Goal: Task Accomplishment & Management: Use online tool/utility

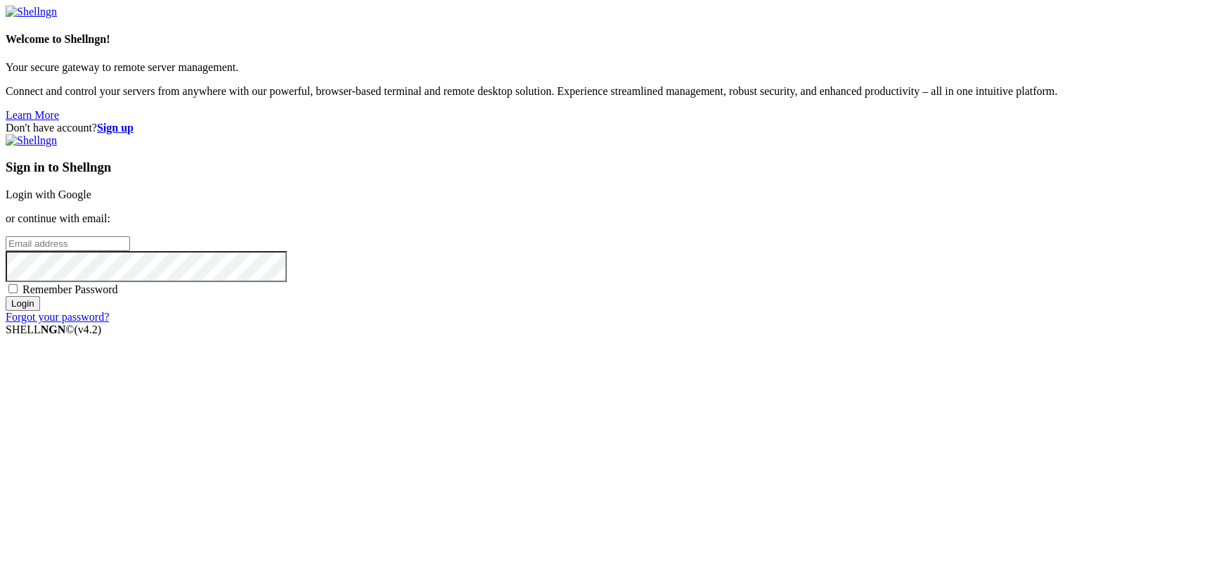
click at [91, 200] on link "Login with Google" at bounding box center [49, 194] width 86 height 12
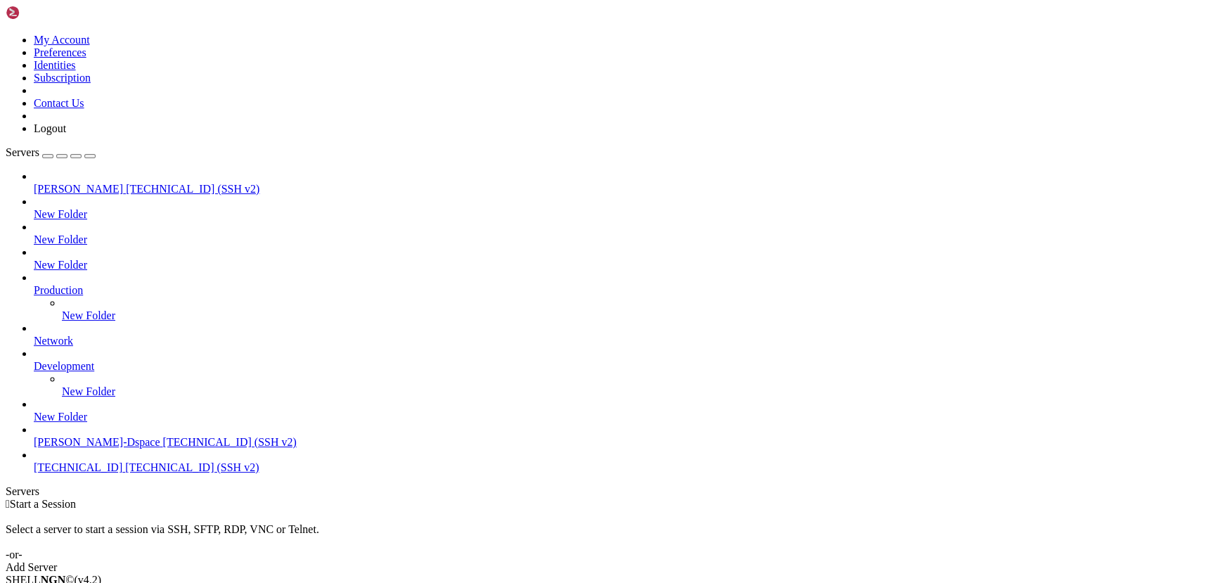
click at [163, 448] on span "[TECHNICAL_ID] (SSH v2)" at bounding box center [230, 442] width 134 height 12
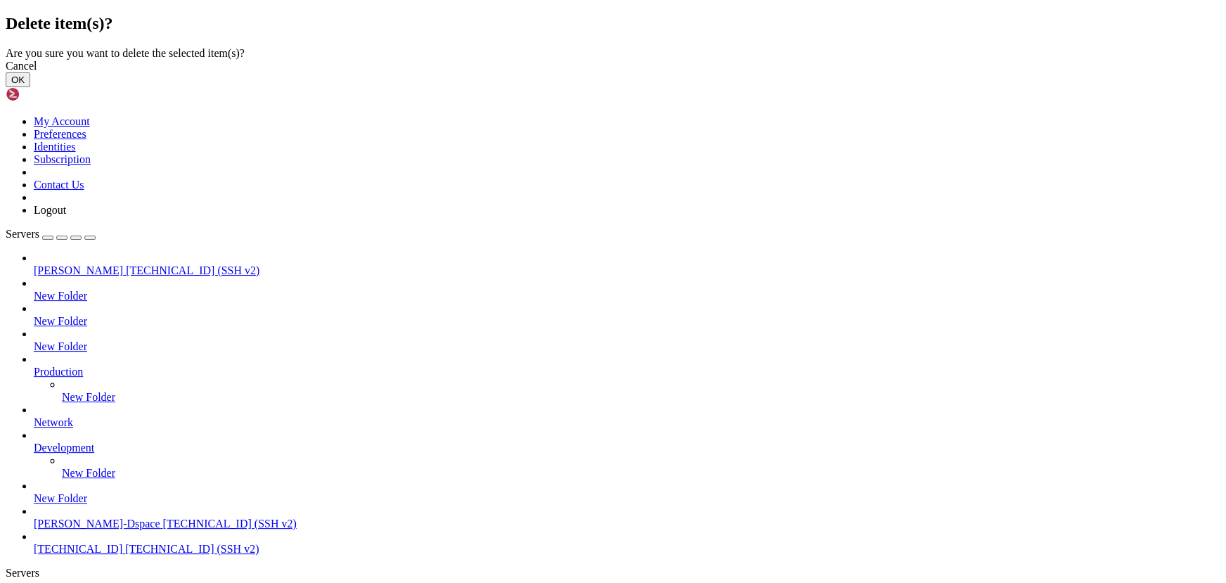
click at [30, 87] on button "OK" at bounding box center [18, 79] width 25 height 15
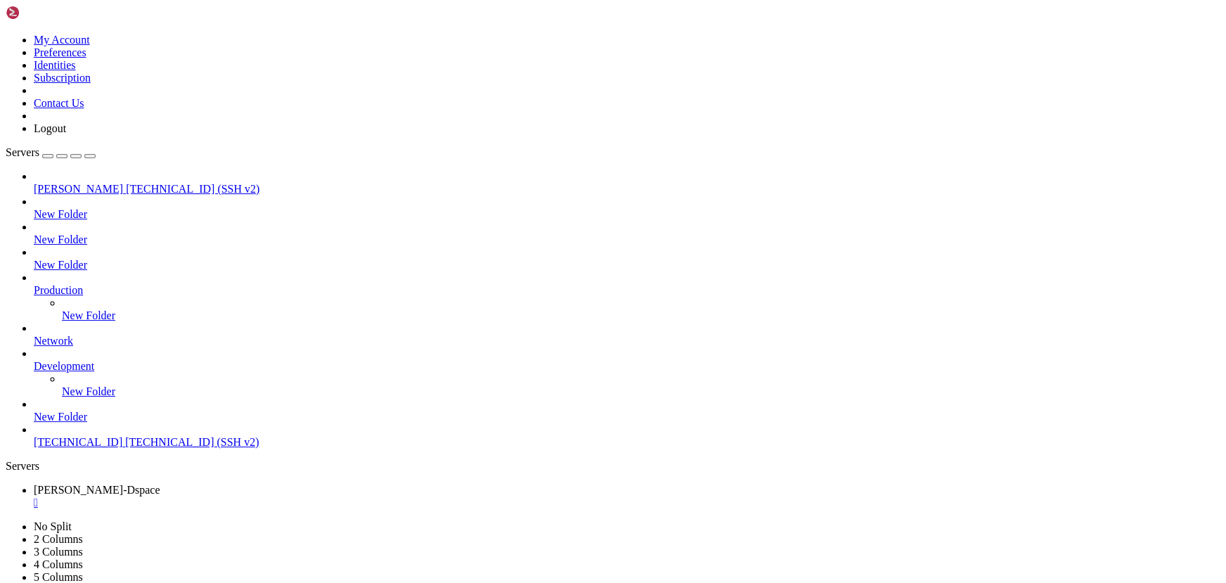
click at [125, 448] on span "[TECHNICAL_ID] (SSH v2)" at bounding box center [192, 442] width 134 height 12
click at [271, 496] on div "" at bounding box center [627, 502] width 1186 height 13
click at [266, 496] on div "" at bounding box center [627, 502] width 1186 height 13
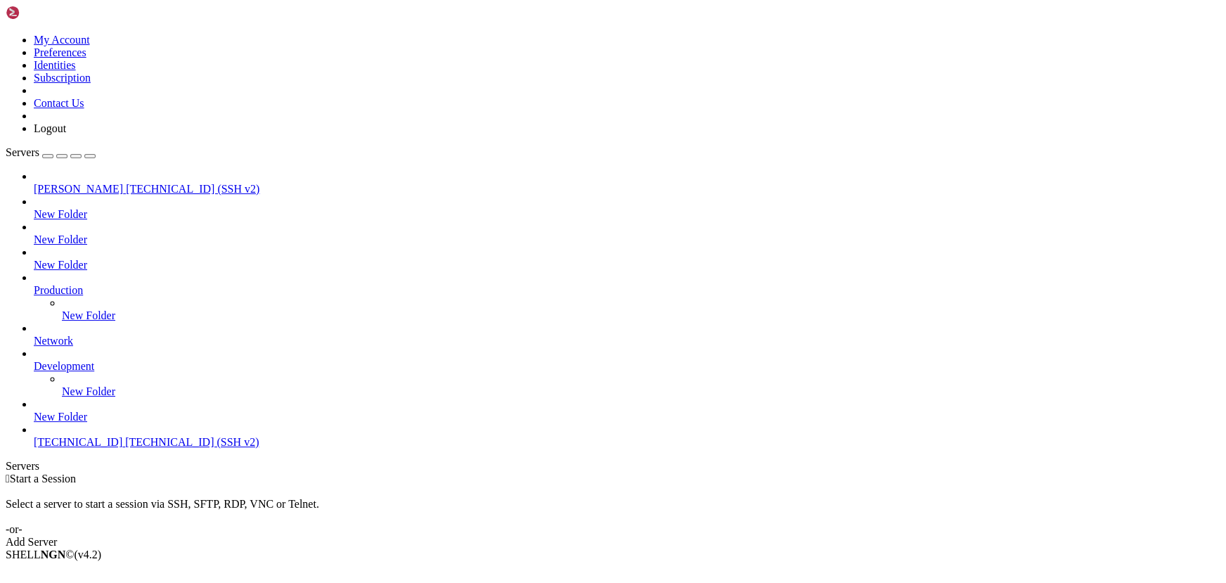
click at [710, 535] on div "Add Server" at bounding box center [613, 541] width 1214 height 13
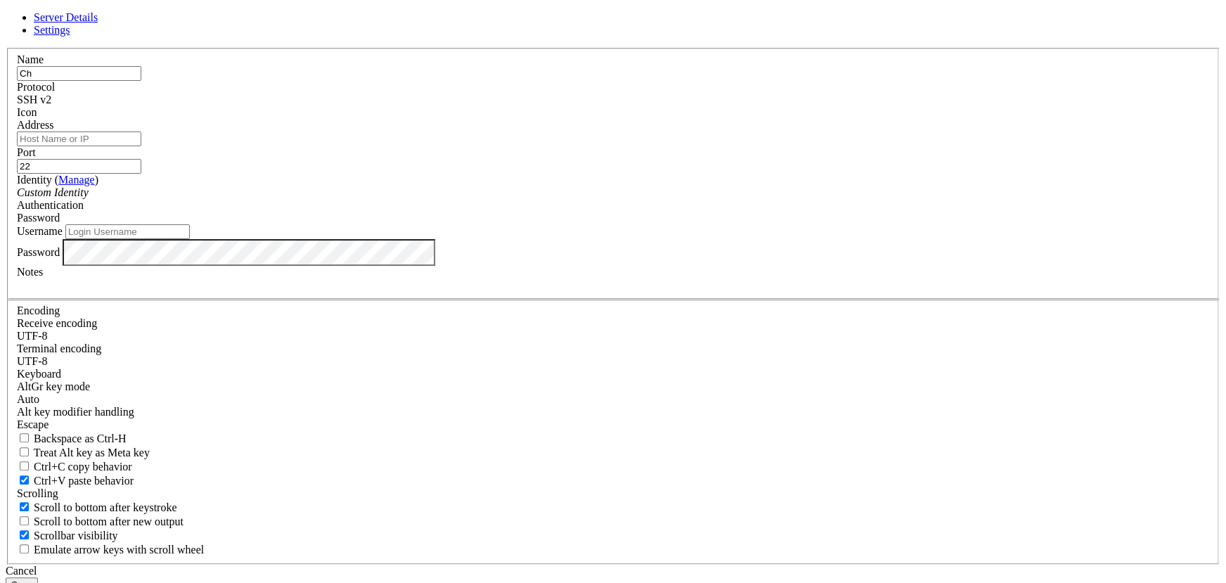
type input "C"
type input "Mica_live"
click at [141, 146] on input "Address" at bounding box center [79, 138] width 124 height 15
paste input "[TECHNICAL_ID]"
type input "[TECHNICAL_ID]"
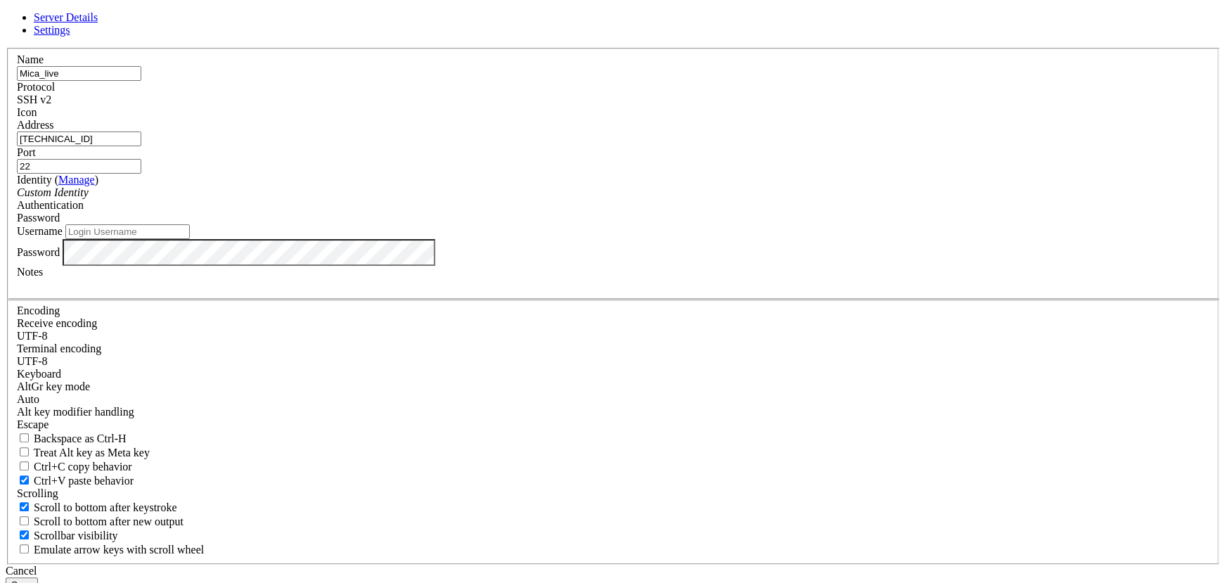
click at [190, 239] on input "Username" at bounding box center [127, 231] width 124 height 15
type input "[PERSON_NAME]"
click at [38, 577] on button "Save" at bounding box center [22, 584] width 32 height 15
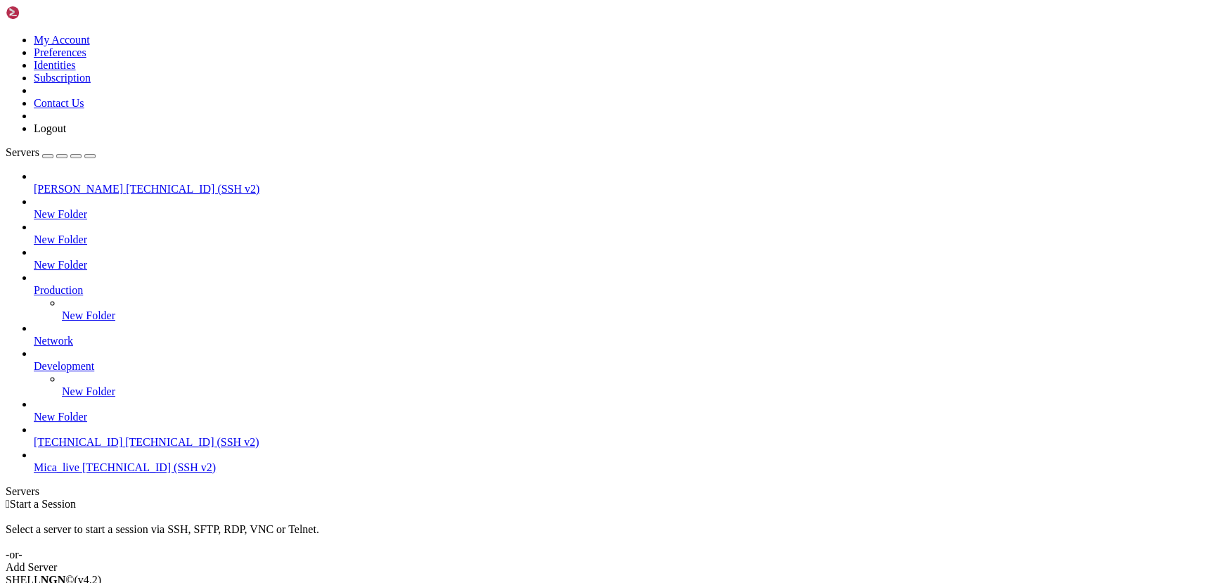
click at [84, 473] on span "[TECHNICAL_ID] (SSH v2)" at bounding box center [149, 467] width 134 height 12
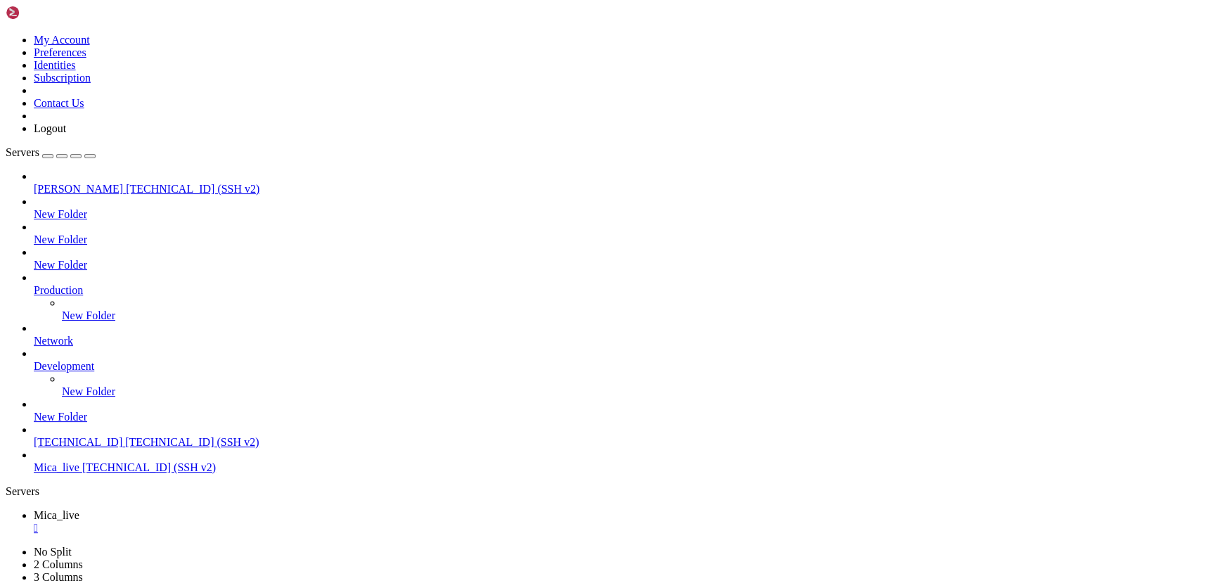
scroll to position [287, 0]
drag, startPoint x: 248, startPoint y: 925, endPoint x: 152, endPoint y: 897, distance: 99.4
drag, startPoint x: 261, startPoint y: 1009, endPoint x: 216, endPoint y: 994, distance: 47.3
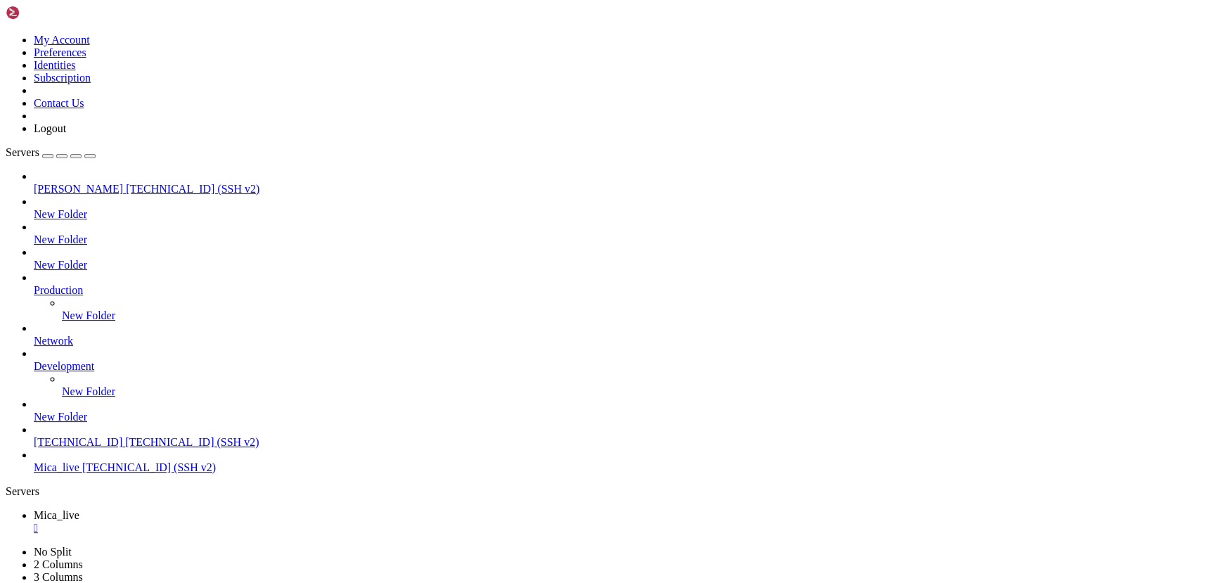
drag, startPoint x: 280, startPoint y: 1207, endPoint x: 206, endPoint y: 1166, distance: 84.3
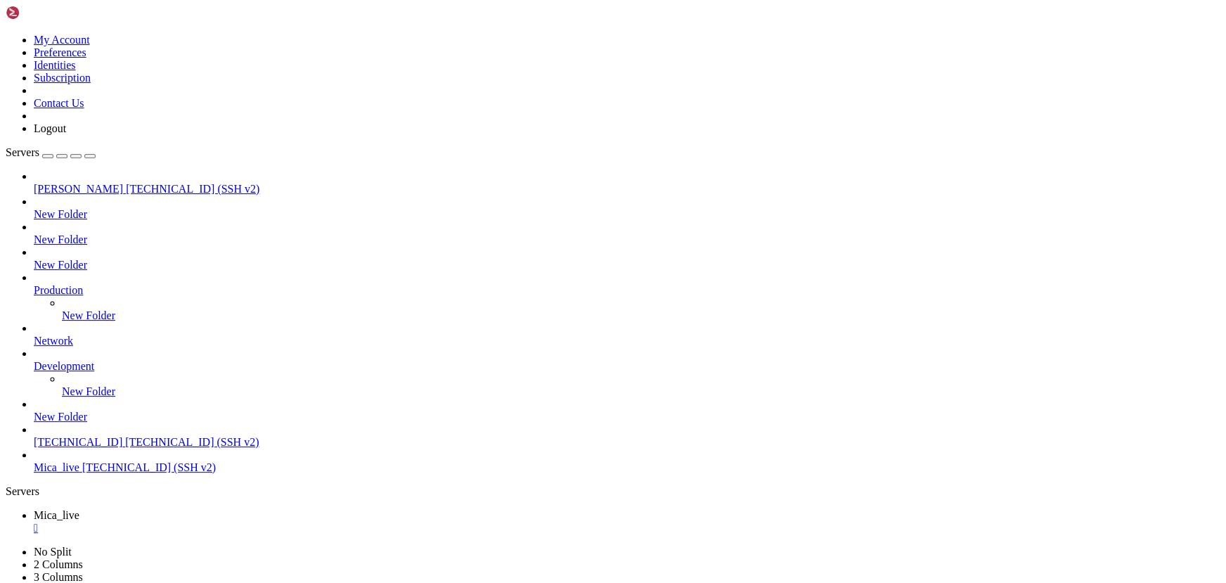
click at [125, 448] on span "[TECHNICAL_ID] (SSH v2)" at bounding box center [192, 442] width 134 height 12
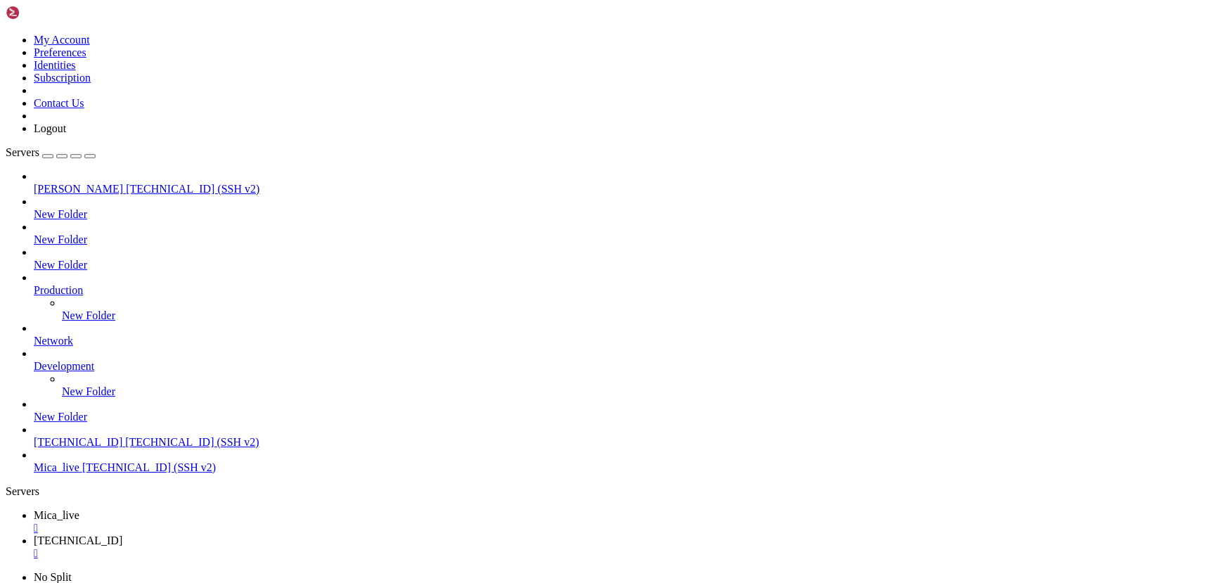
drag, startPoint x: 724, startPoint y: 221, endPoint x: 537, endPoint y: 169, distance: 194.0
click at [357, 547] on div "" at bounding box center [627, 553] width 1186 height 13
click at [125, 448] on span "[TECHNICAL_ID] (SSH v2)" at bounding box center [192, 442] width 134 height 12
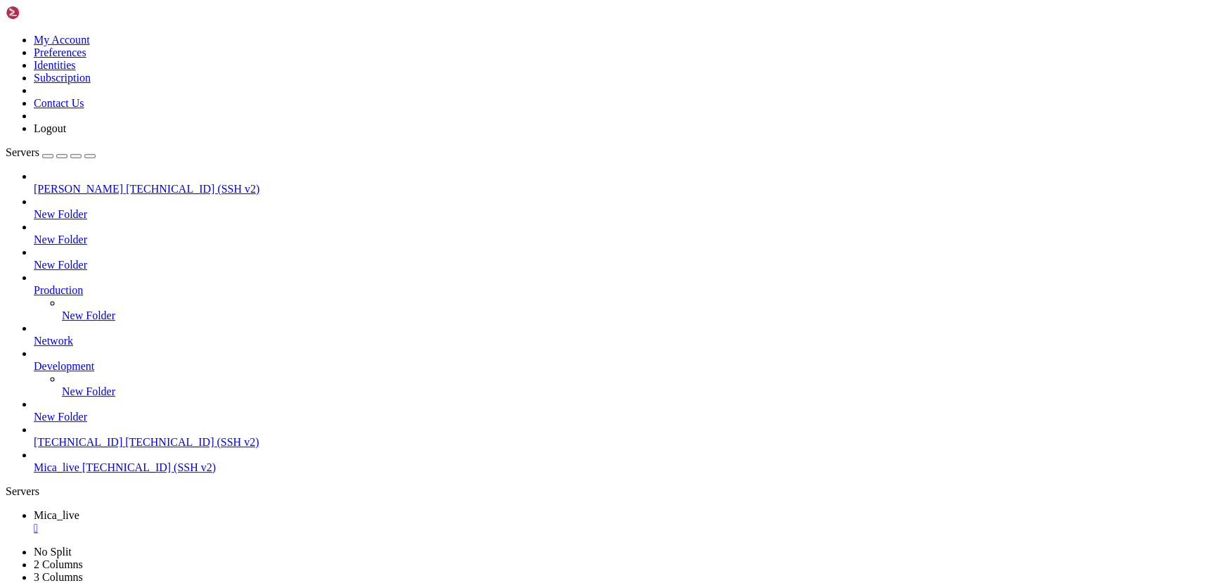
click at [125, 448] on span "[TECHNICAL_ID] (SSH v2)" at bounding box center [192, 442] width 134 height 12
click at [358, 547] on div "" at bounding box center [627, 553] width 1186 height 13
click at [125, 448] on span "[TECHNICAL_ID] (SSH v2)" at bounding box center [192, 442] width 134 height 12
click at [358, 547] on div "" at bounding box center [627, 553] width 1186 height 13
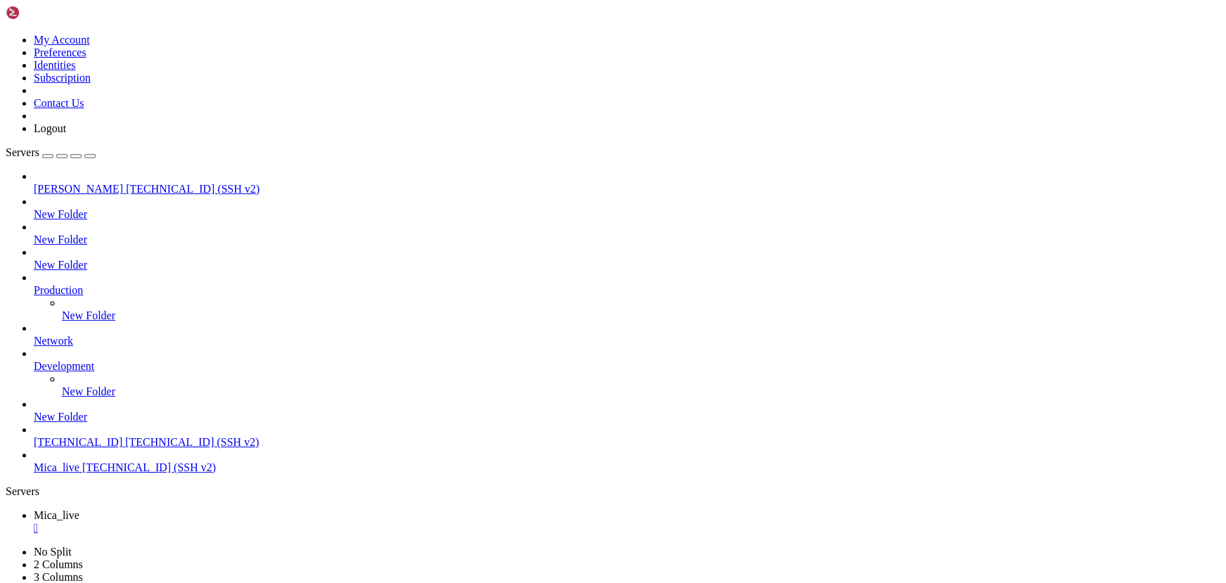
scroll to position [597, 0]
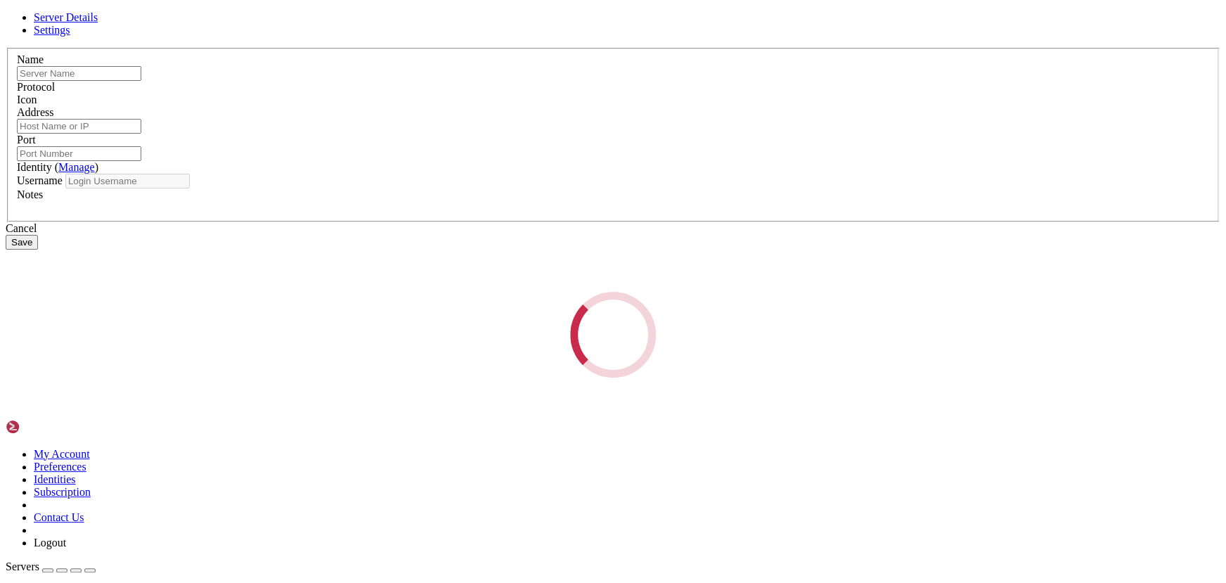
type input "[TECHNICAL_ID]"
type input "22"
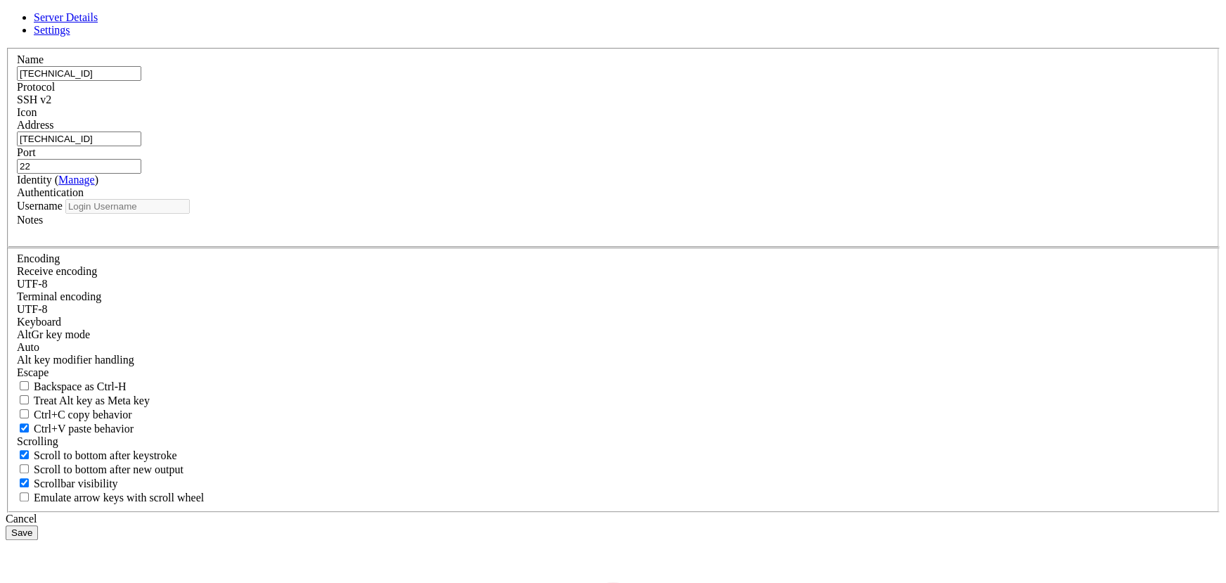
type input "root"
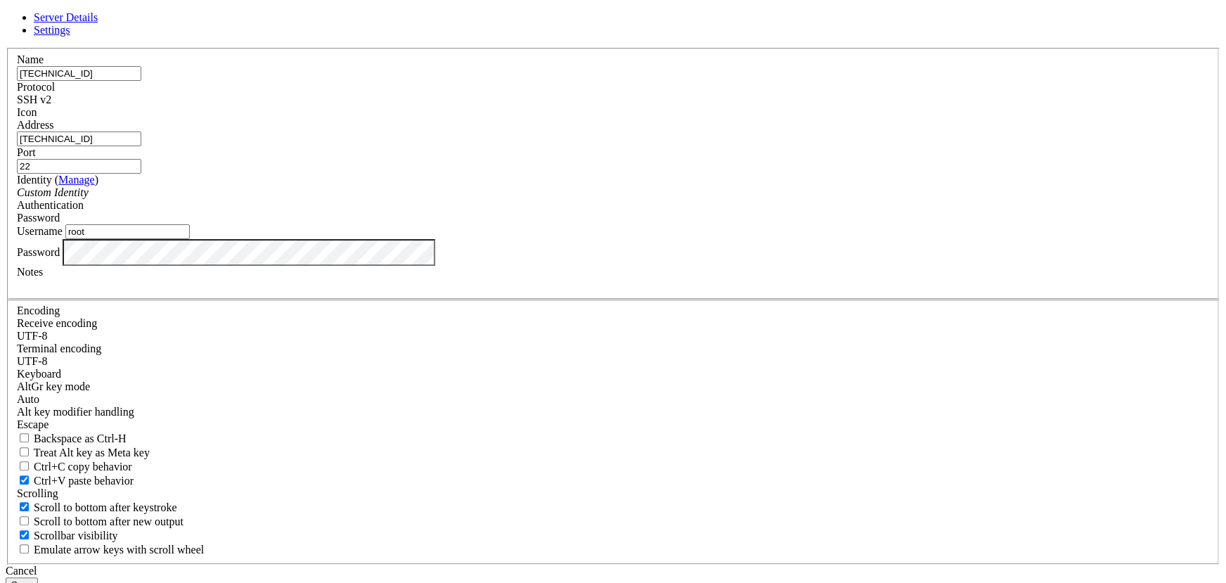
click at [38, 577] on button "Save" at bounding box center [22, 584] width 32 height 15
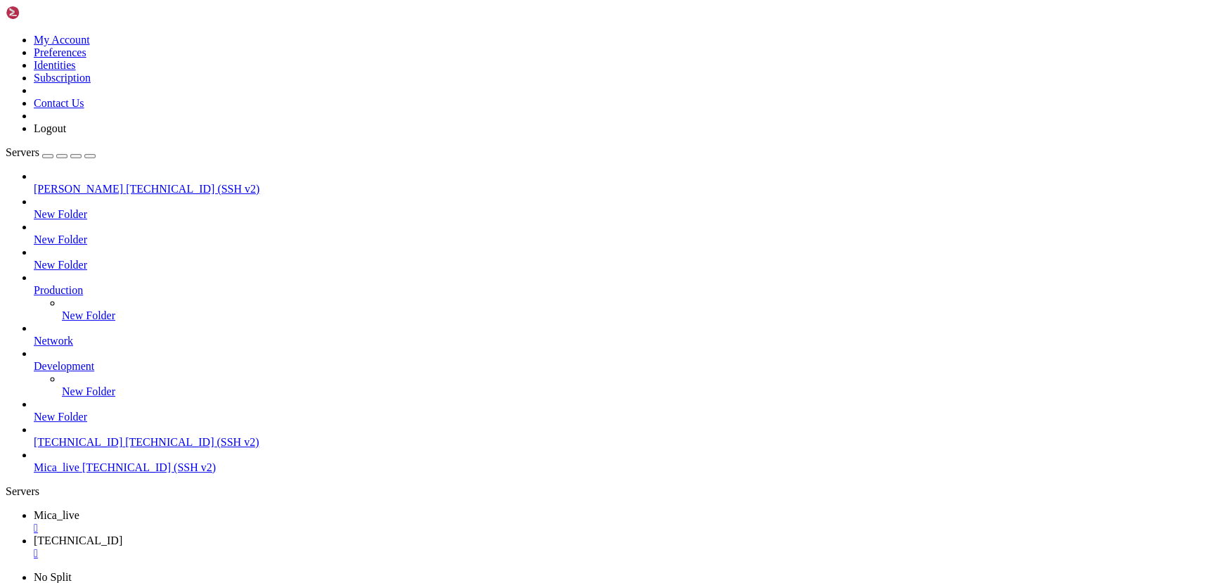
click at [125, 448] on span "[TECHNICAL_ID] (SSH v2)" at bounding box center [192, 442] width 134 height 12
click at [461, 572] on div "" at bounding box center [627, 578] width 1186 height 13
click at [356, 547] on div "" at bounding box center [627, 553] width 1186 height 13
click at [254, 521] on div "" at bounding box center [627, 527] width 1186 height 13
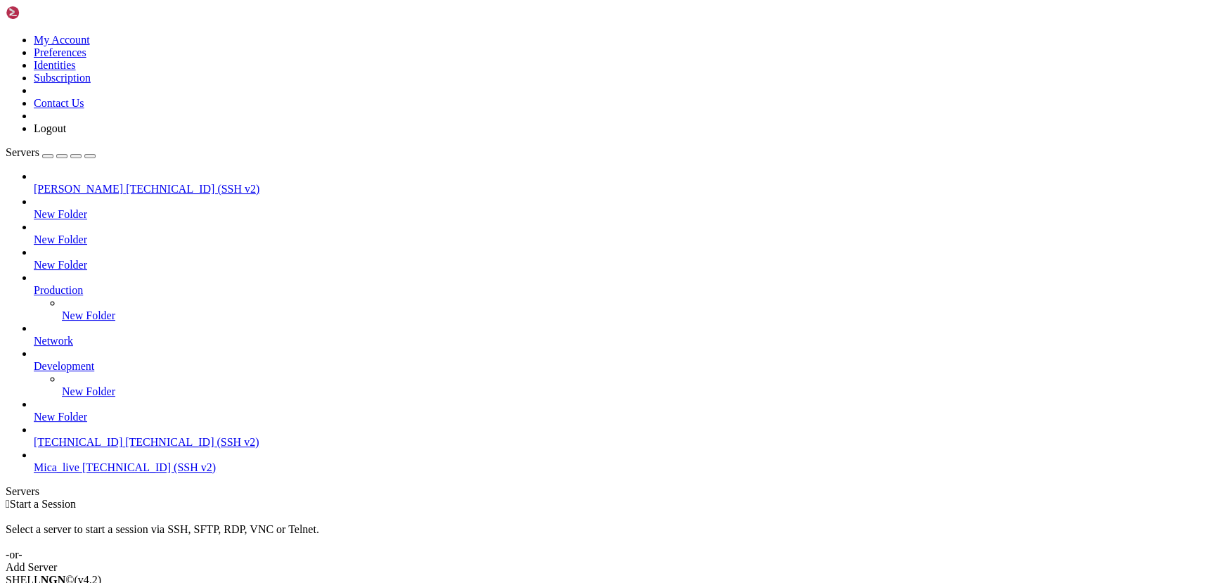
click at [125, 448] on span "[TECHNICAL_ID] (SSH v2)" at bounding box center [192, 442] width 134 height 12
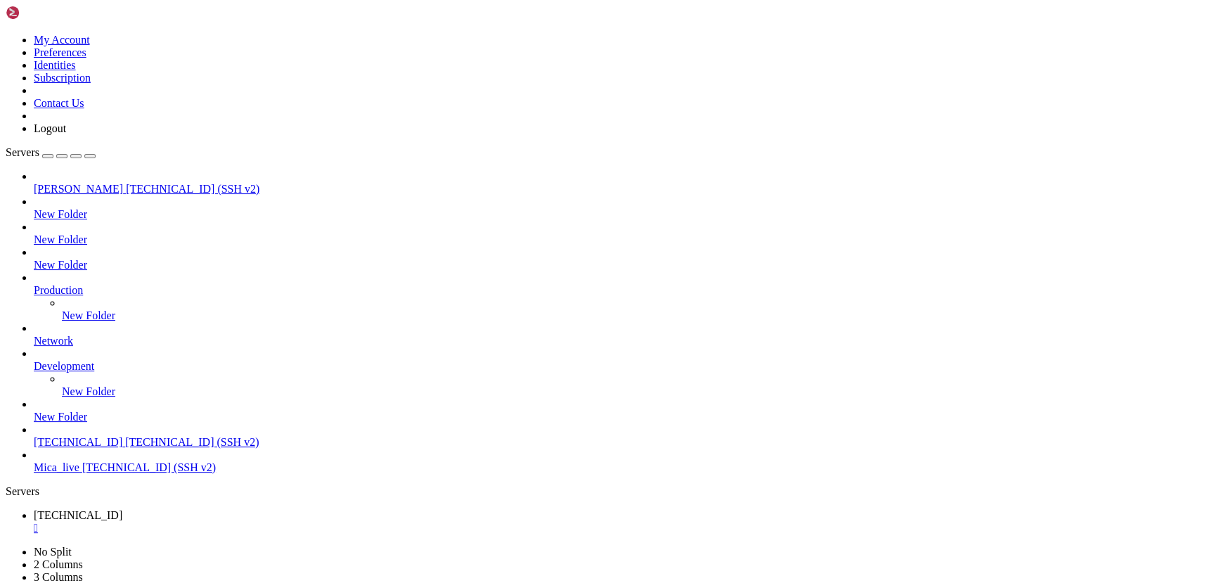
scroll to position [143, 0]
click at [265, 521] on div "" at bounding box center [627, 527] width 1186 height 13
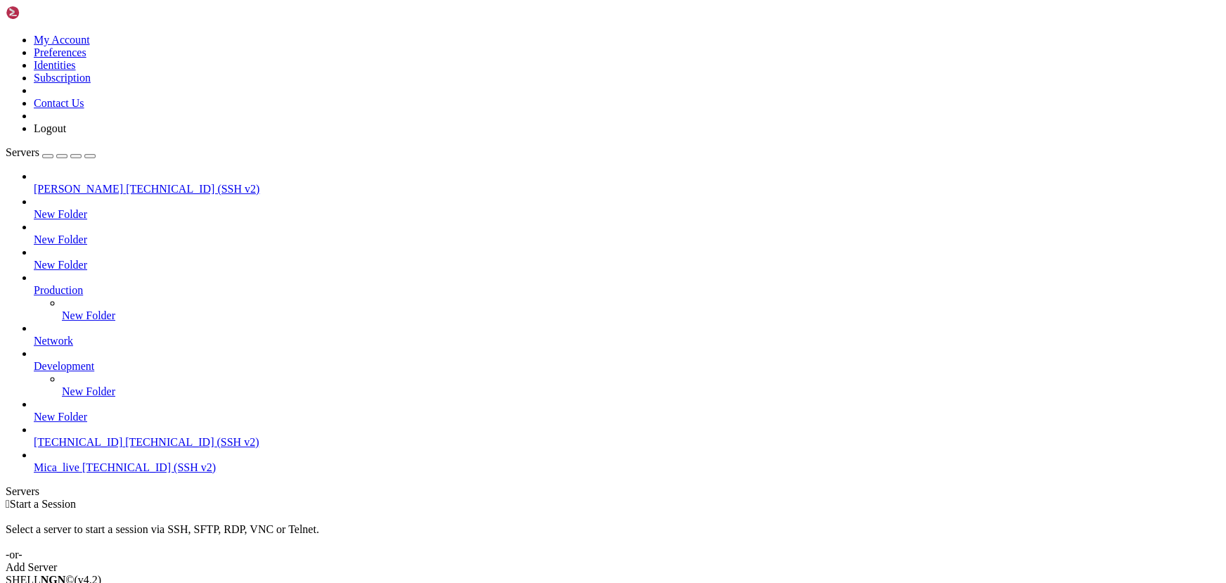
click at [79, 473] on span "Mica_live" at bounding box center [57, 467] width 46 height 12
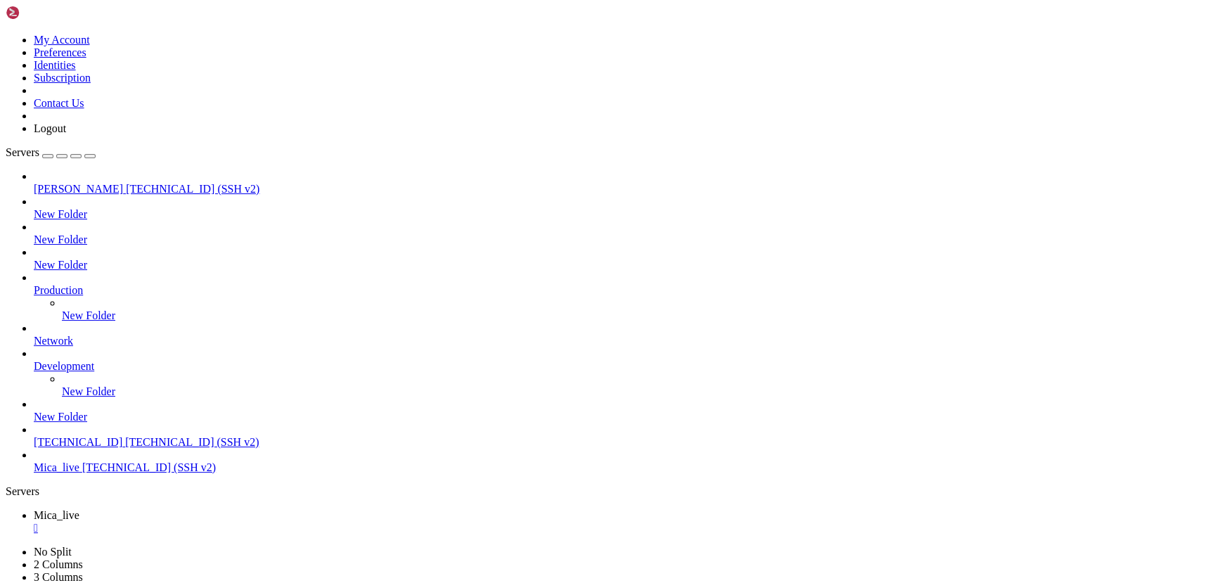
scroll to position [239, 0]
click at [256, 521] on div "" at bounding box center [627, 527] width 1186 height 13
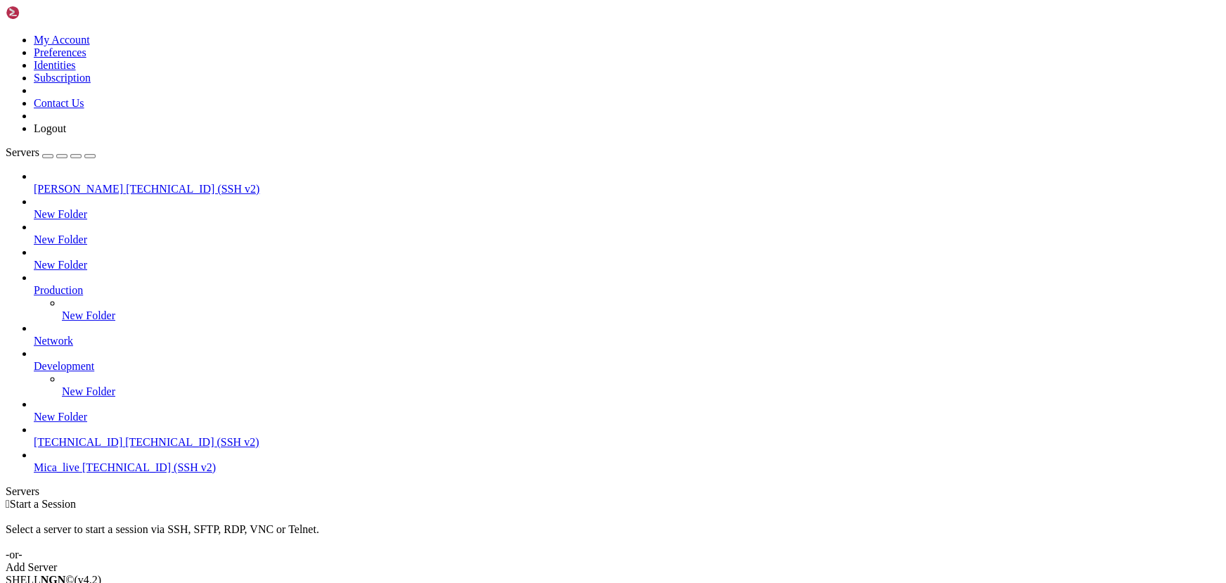
click at [98, 448] on span "[TECHNICAL_ID]" at bounding box center [78, 442] width 89 height 12
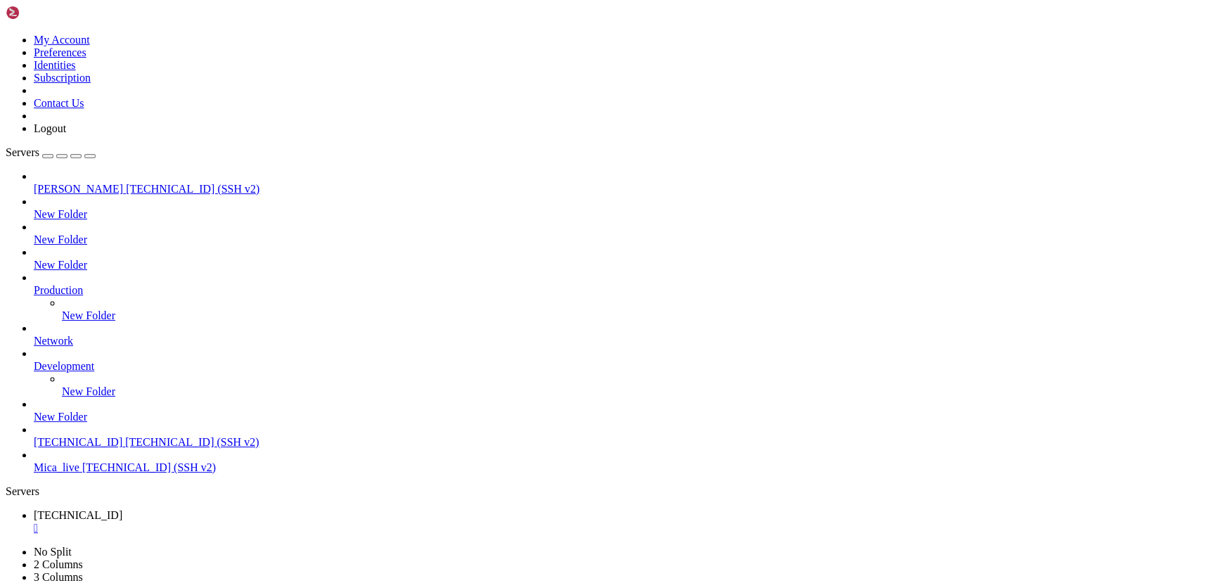
scroll to position [96, 0]
drag, startPoint x: 297, startPoint y: 1044, endPoint x: 189, endPoint y: 1010, distance: 112.7
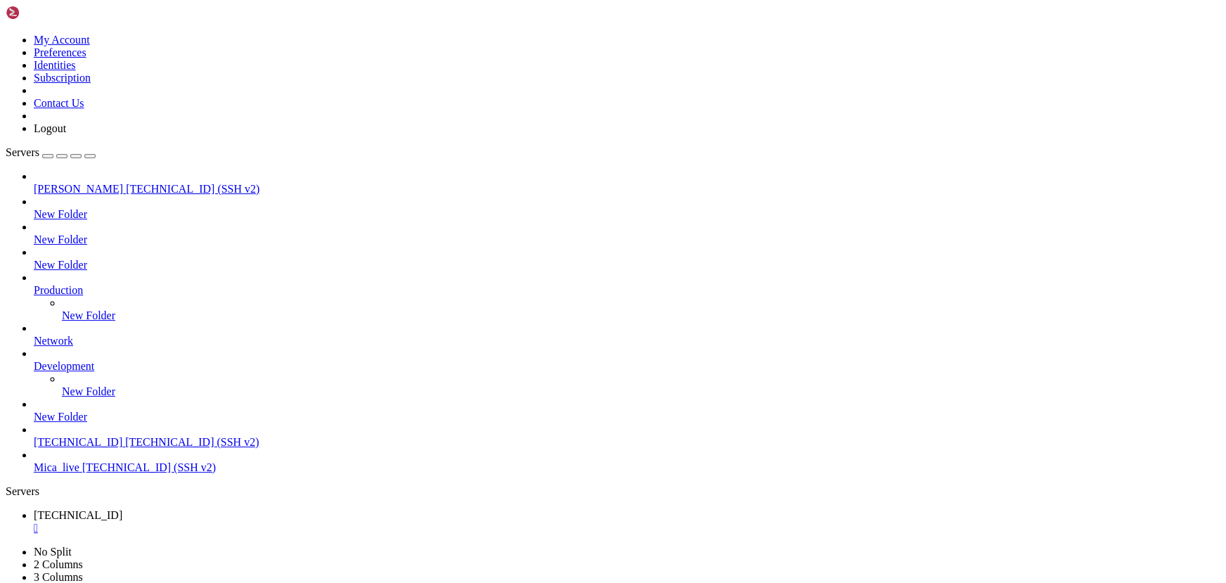
drag, startPoint x: 283, startPoint y: 1022, endPoint x: 181, endPoint y: 995, distance: 105.5
drag, startPoint x: 259, startPoint y: 1003, endPoint x: 135, endPoint y: 956, distance: 133.0
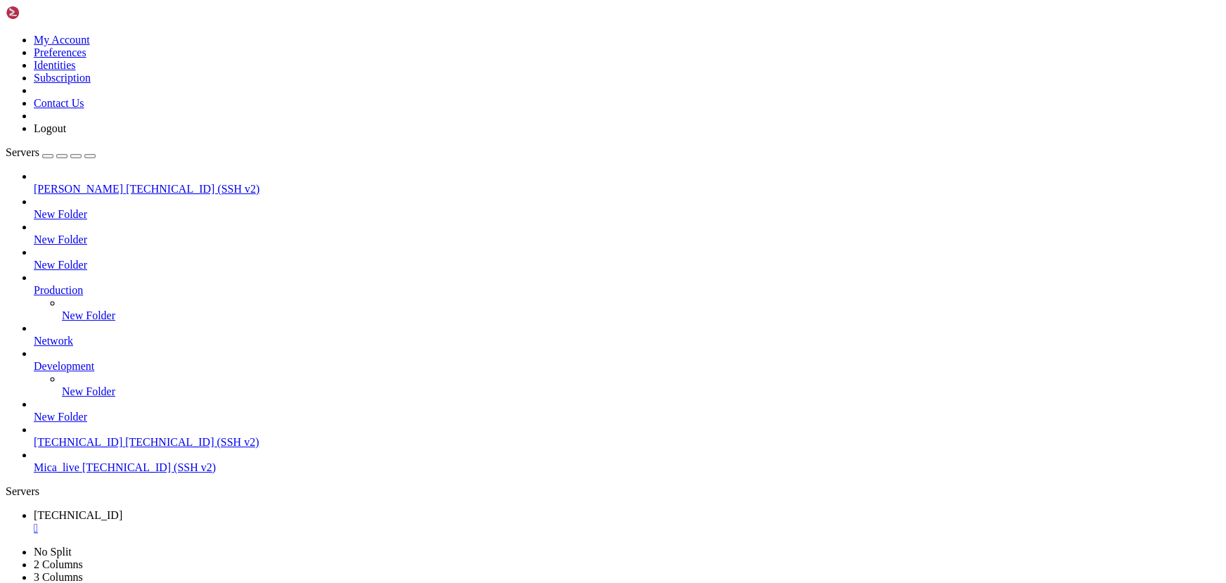
scroll to position [956, 0]
click at [265, 521] on div "" at bounding box center [627, 527] width 1186 height 13
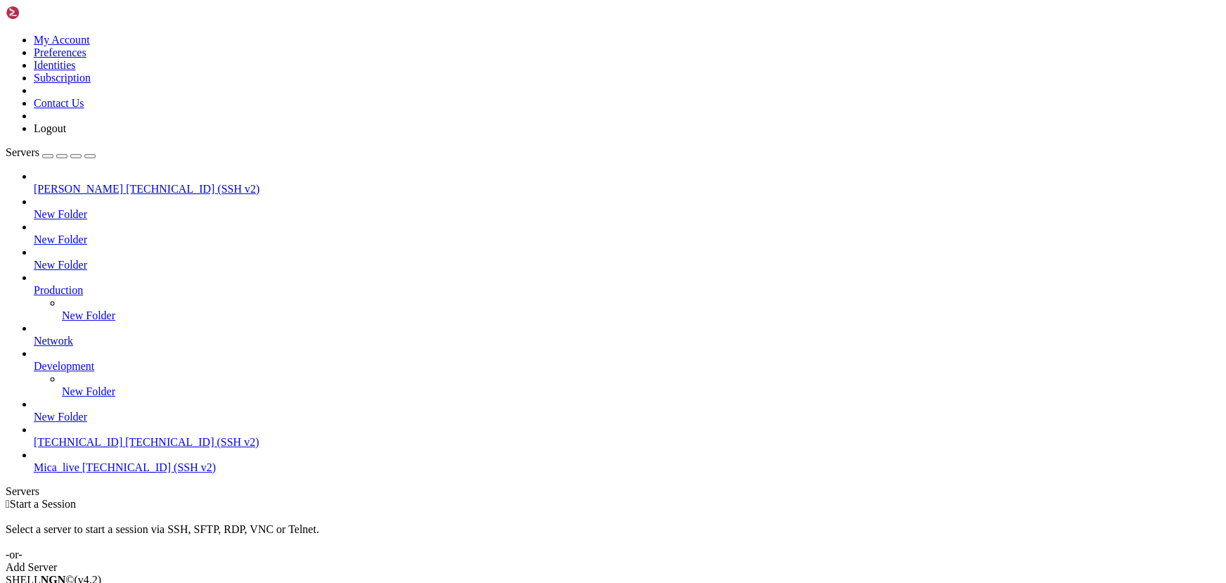
click at [79, 473] on span "Mica_live" at bounding box center [57, 467] width 46 height 12
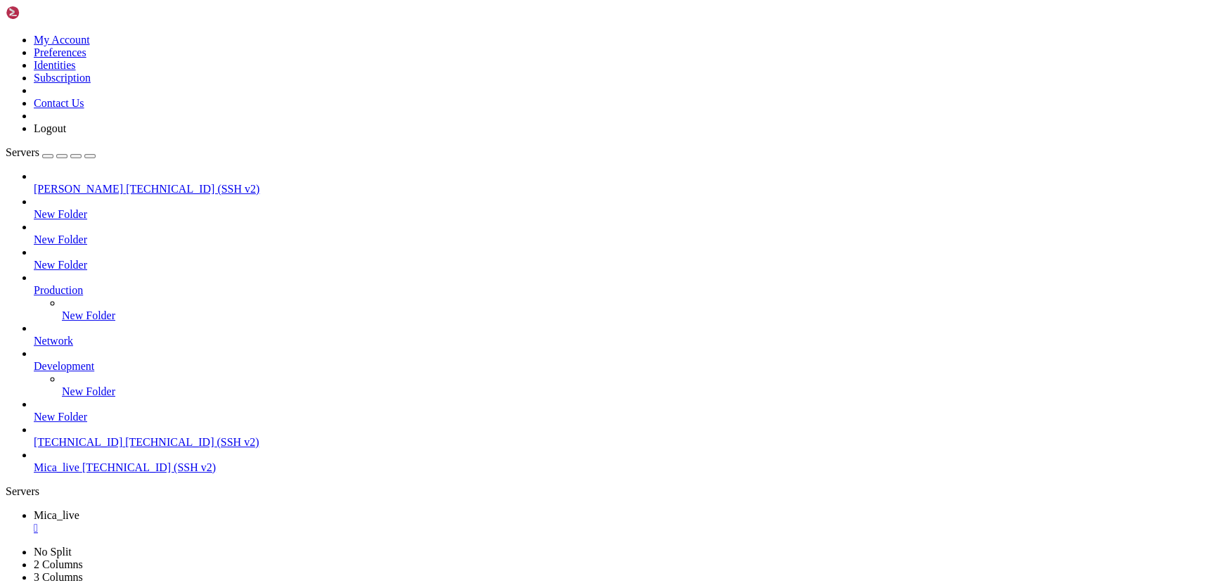
scroll to position [0, 0]
drag, startPoint x: 306, startPoint y: 856, endPoint x: 223, endPoint y: 848, distance: 82.6
drag, startPoint x: 260, startPoint y: 1058, endPoint x: 176, endPoint y: 992, distance: 106.7
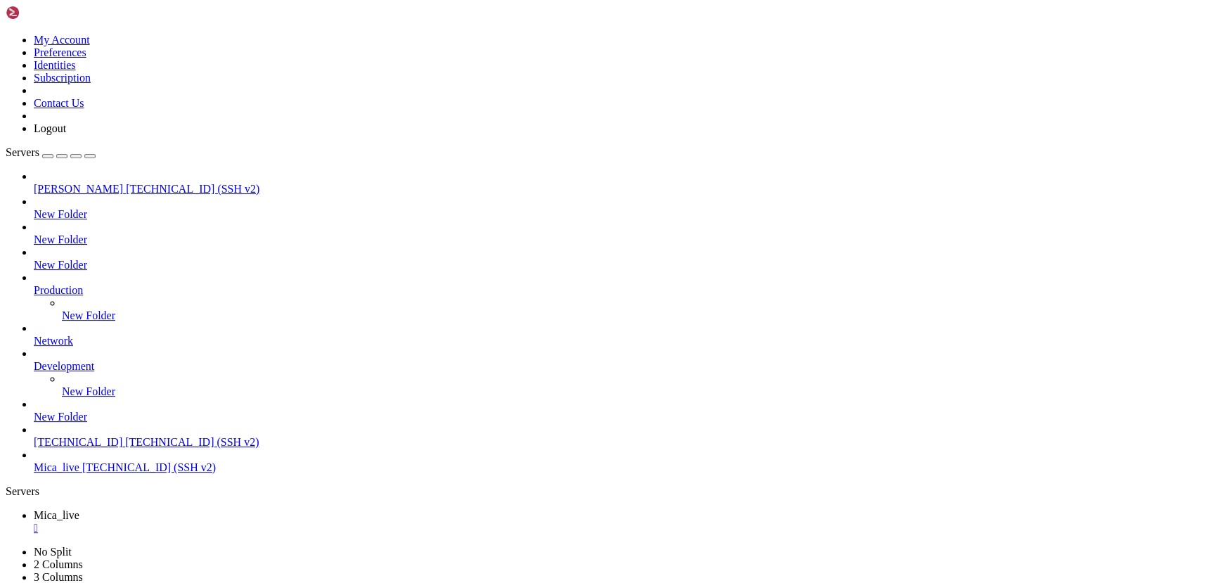
drag, startPoint x: 282, startPoint y: 984, endPoint x: 248, endPoint y: 956, distance: 44.9
drag, startPoint x: 279, startPoint y: 1031, endPoint x: 184, endPoint y: 1010, distance: 97.2
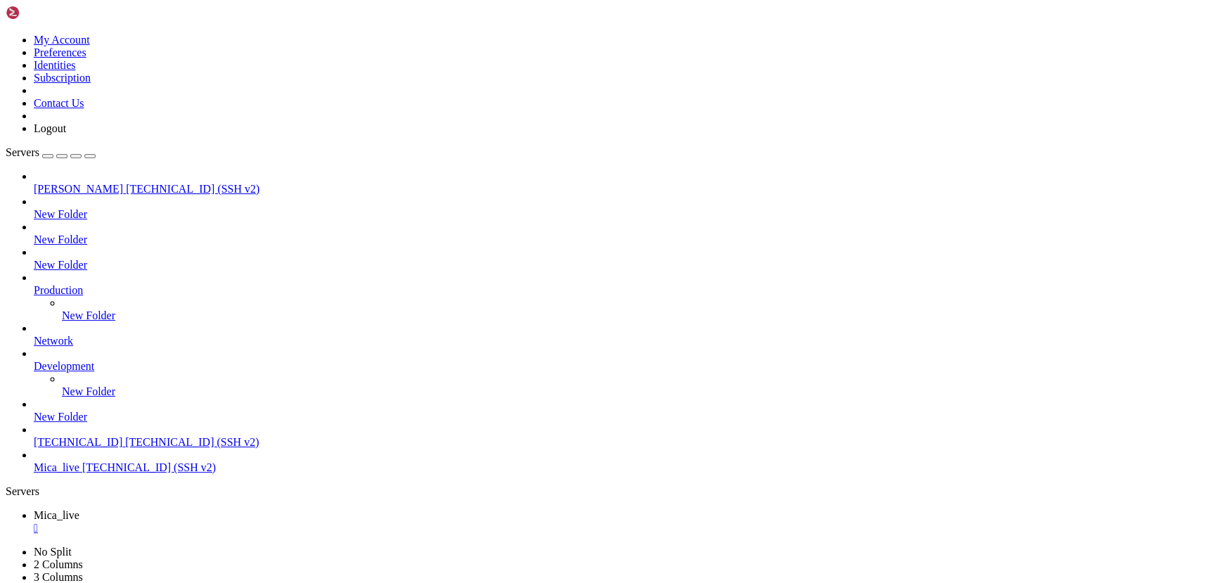
drag, startPoint x: 212, startPoint y: 988, endPoint x: 133, endPoint y: 961, distance: 84.0
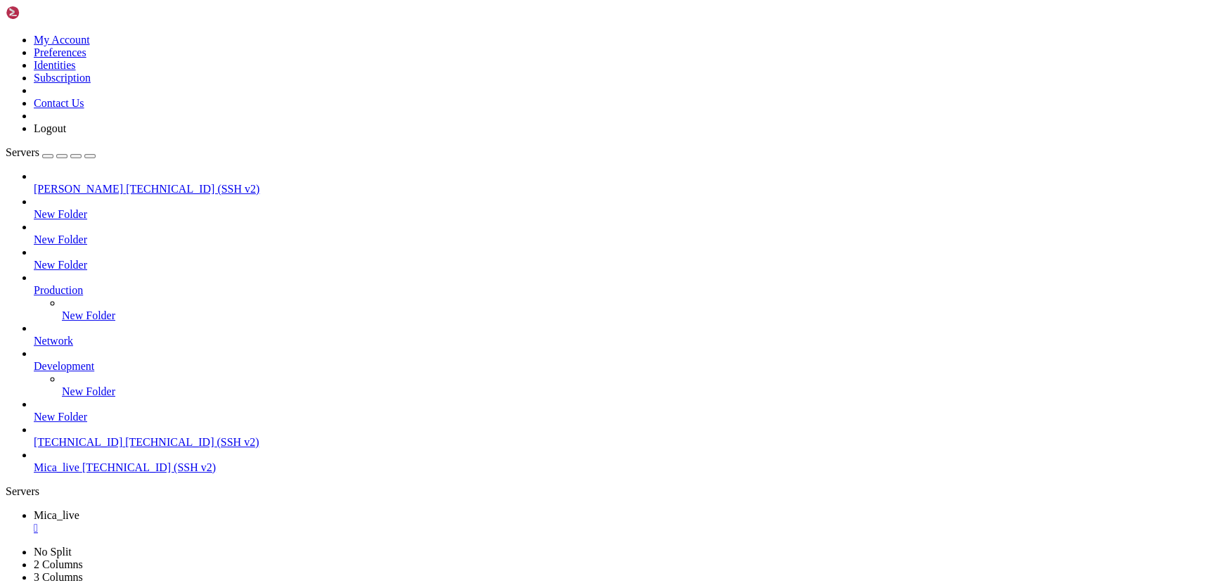
drag, startPoint x: 151, startPoint y: 1008, endPoint x: 124, endPoint y: 981, distance: 38.3
drag, startPoint x: 177, startPoint y: 1042, endPoint x: 130, endPoint y: 1030, distance: 48.6
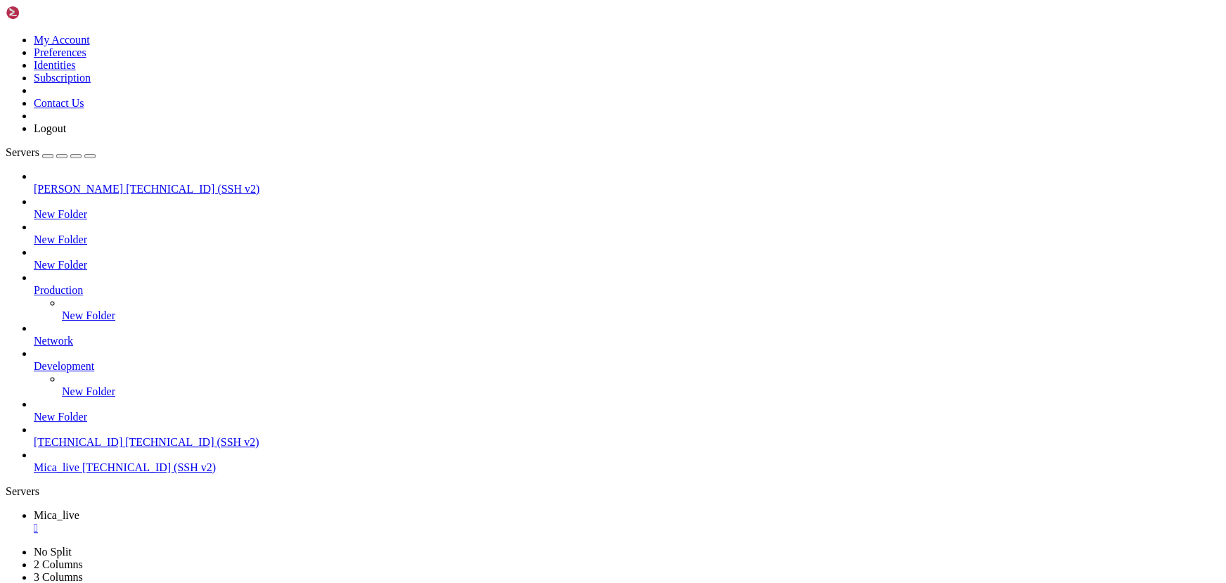
drag, startPoint x: 388, startPoint y: 1048, endPoint x: 313, endPoint y: 1080, distance: 81.6
drag, startPoint x: 225, startPoint y: 1092, endPoint x: 119, endPoint y: 1024, distance: 126.1
drag, startPoint x: 216, startPoint y: 1074, endPoint x: 142, endPoint y: 1024, distance: 90.0
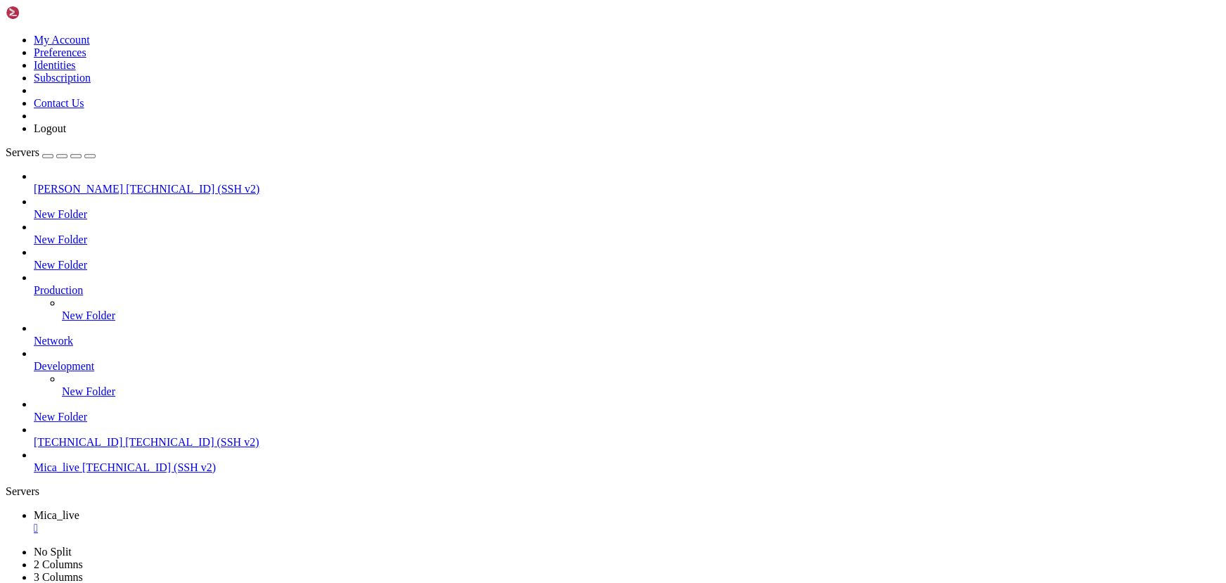
drag, startPoint x: 164, startPoint y: 926, endPoint x: 116, endPoint y: 909, distance: 50.7
drag, startPoint x: 300, startPoint y: 933, endPoint x: 212, endPoint y: 904, distance: 92.4
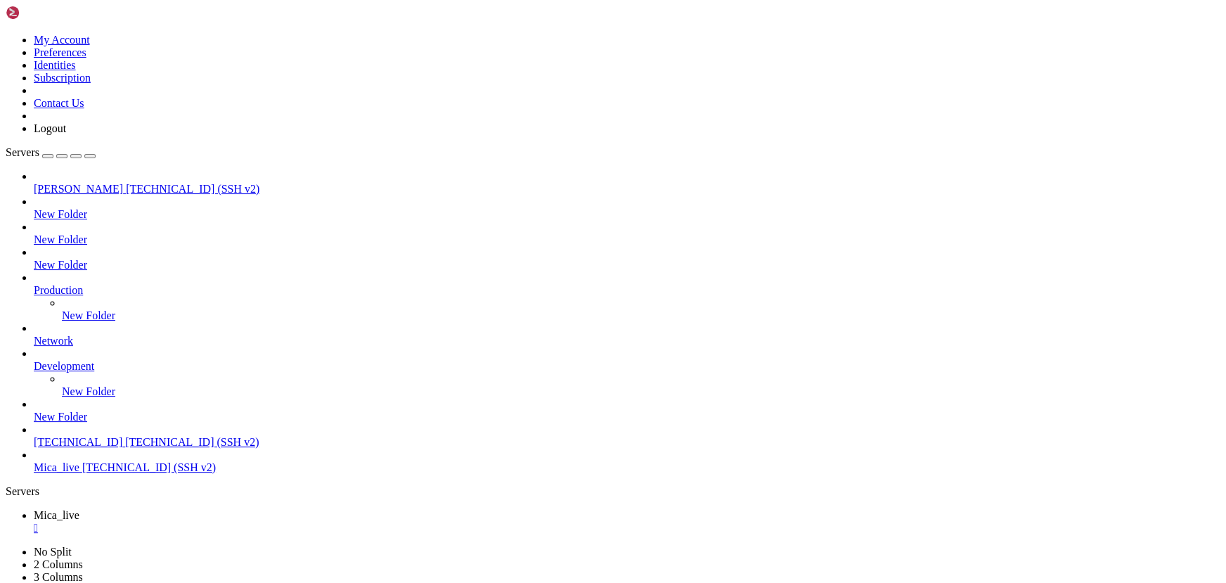
drag, startPoint x: 228, startPoint y: 978, endPoint x: 150, endPoint y: 966, distance: 79.7
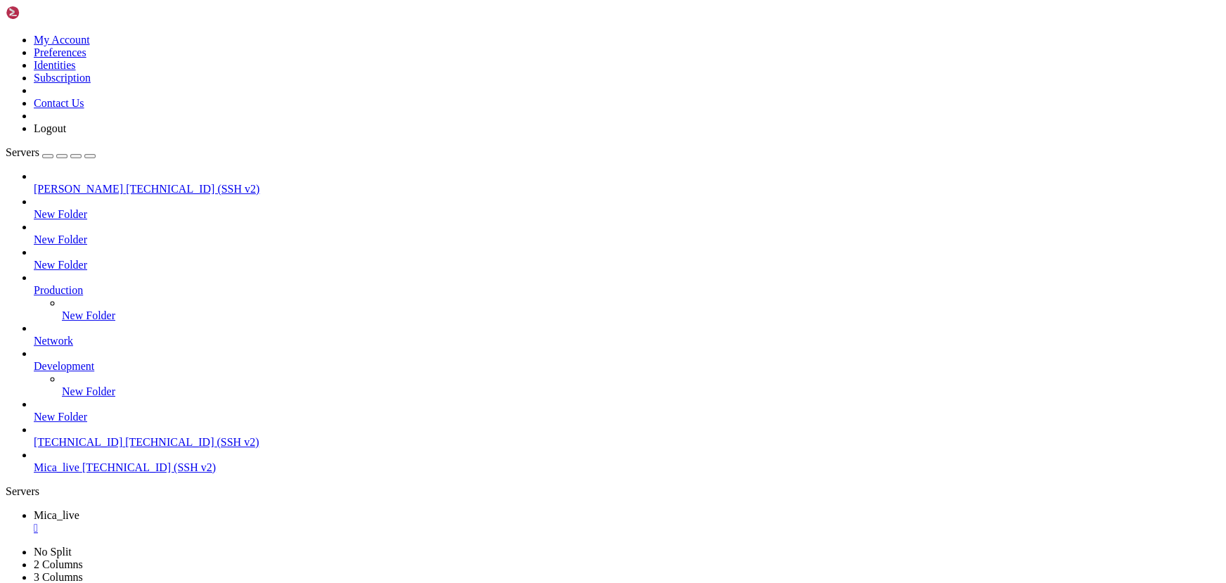
drag, startPoint x: 249, startPoint y: 1003, endPoint x: 141, endPoint y: 982, distance: 109.6
click at [252, 521] on div "" at bounding box center [627, 527] width 1186 height 13
